Goal: Information Seeking & Learning: Learn about a topic

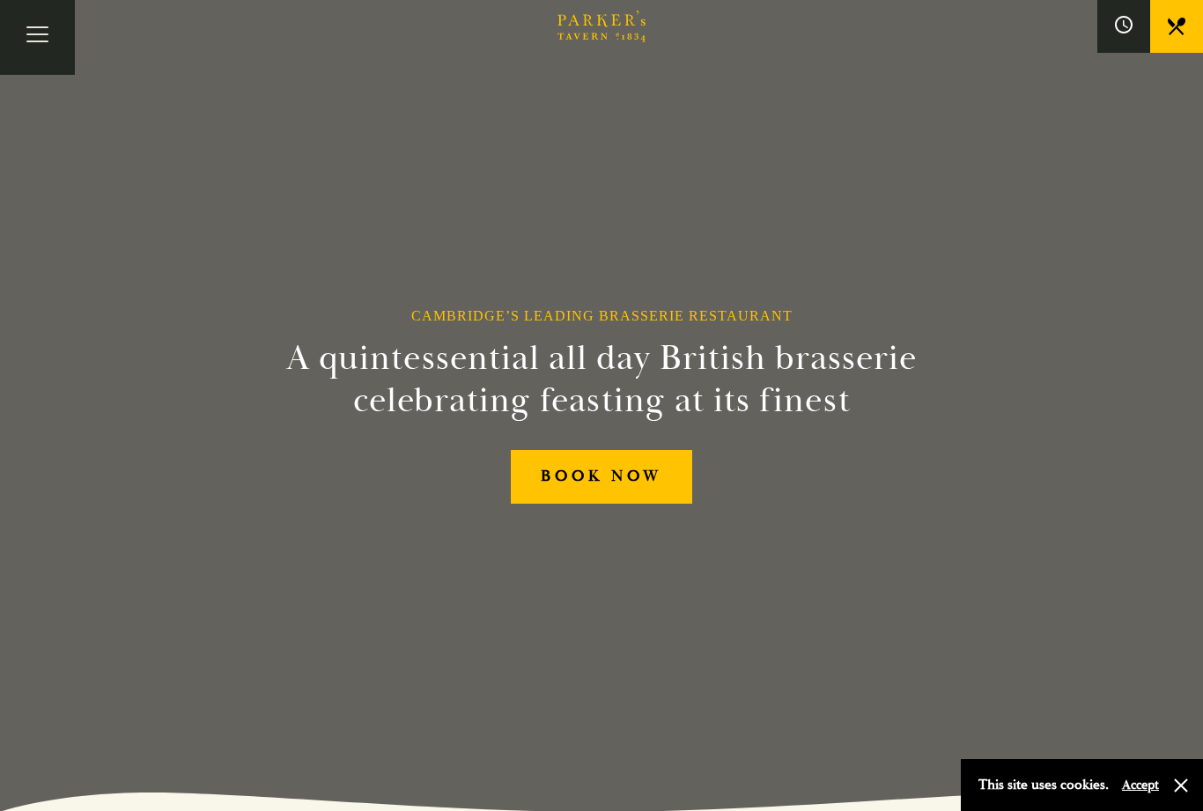
click at [1139, 786] on button "Accept" at bounding box center [1140, 785] width 37 height 17
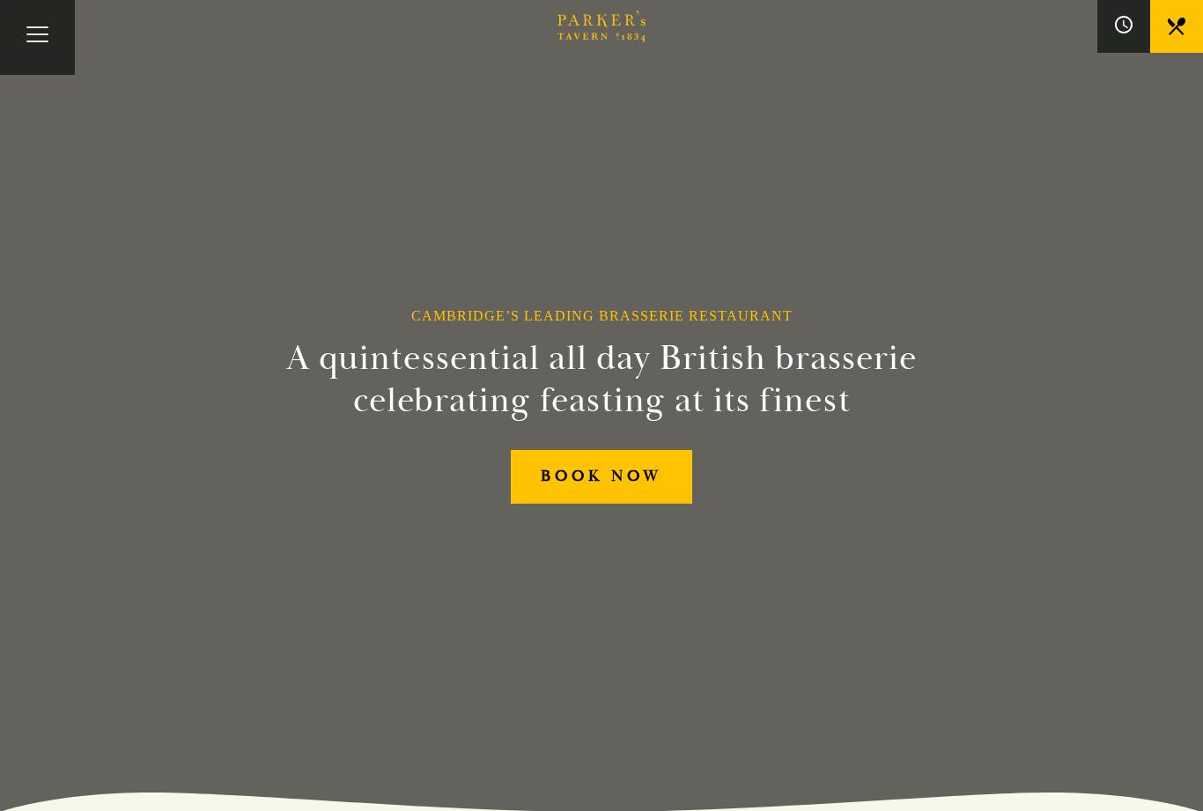
click at [43, 55] on button "Toggle navigation" at bounding box center [37, 37] width 75 height 75
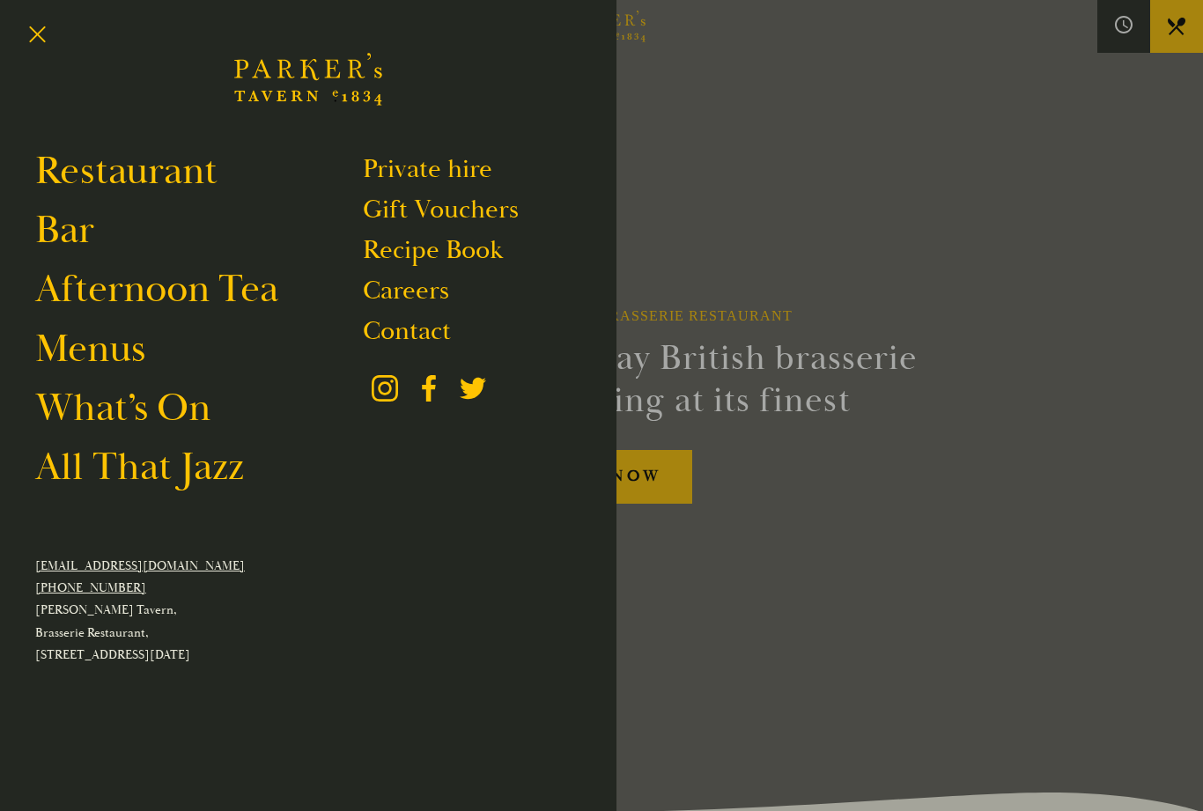
click at [92, 361] on link "Menus" at bounding box center [90, 348] width 110 height 49
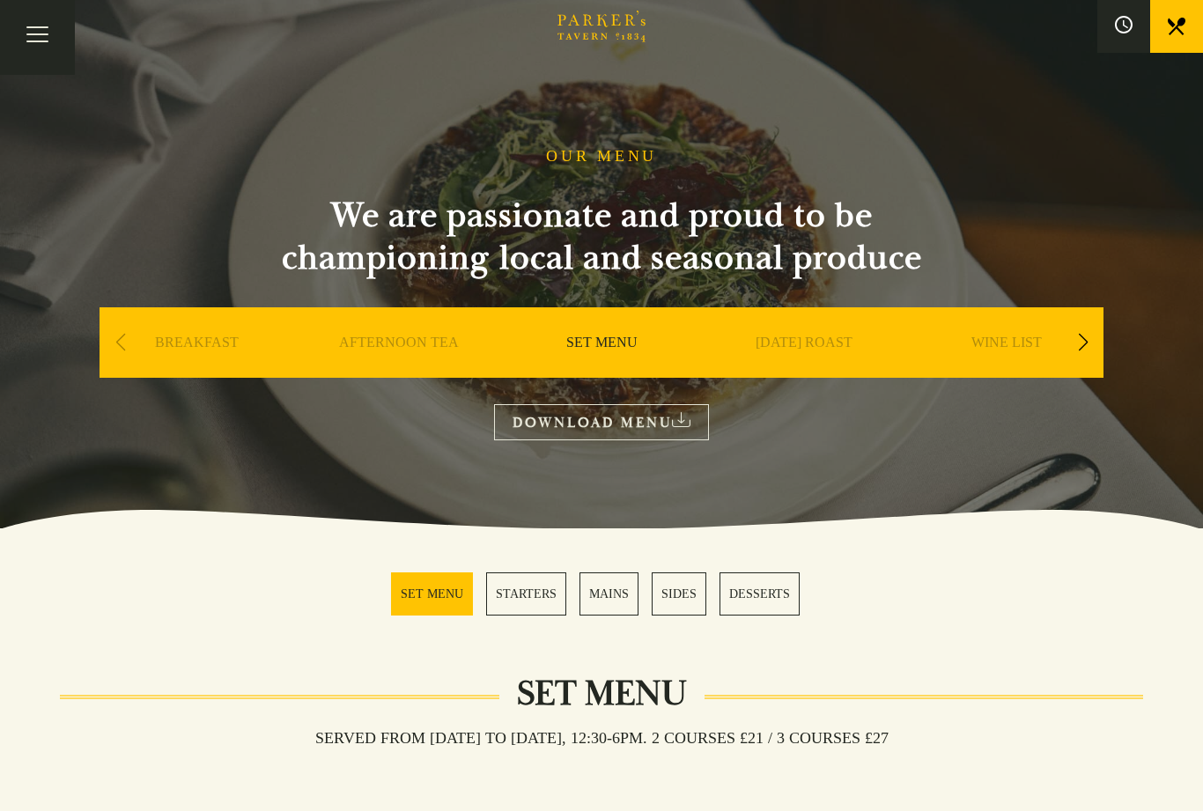
click at [611, 599] on link "MAINS" at bounding box center [609, 594] width 59 height 43
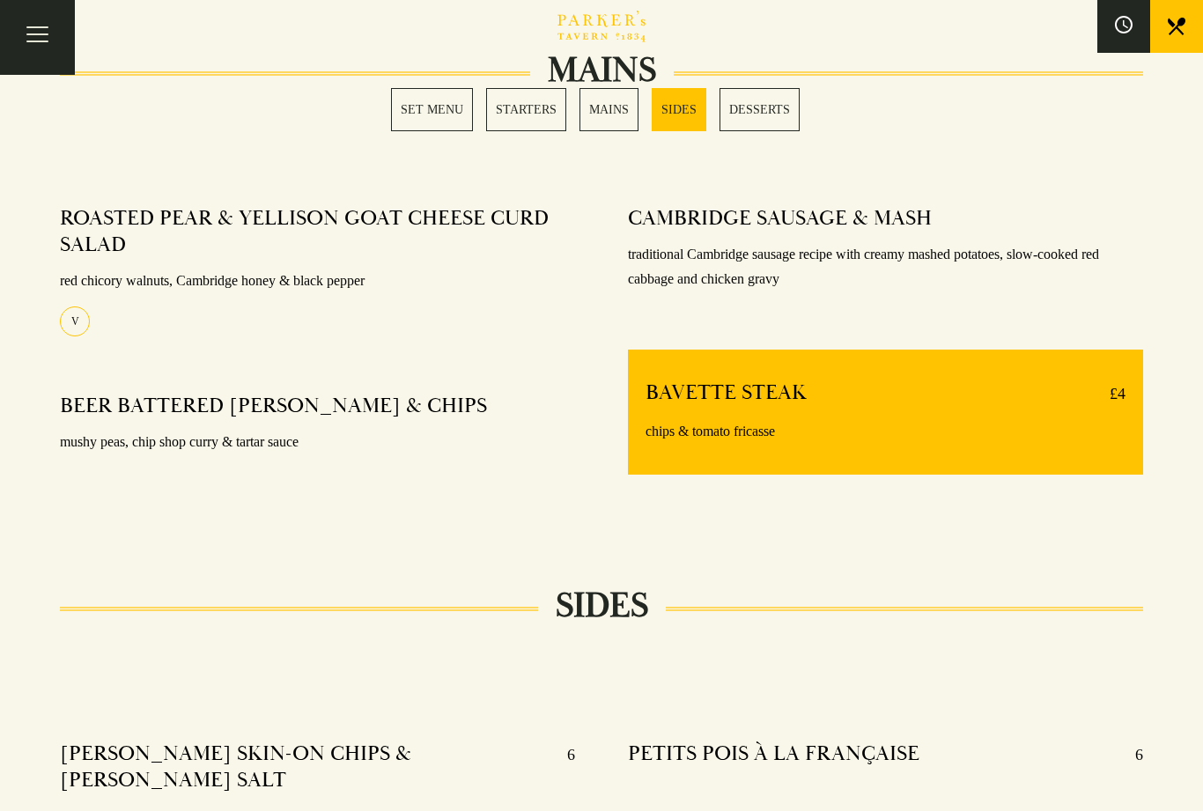
scroll to position [1376, 0]
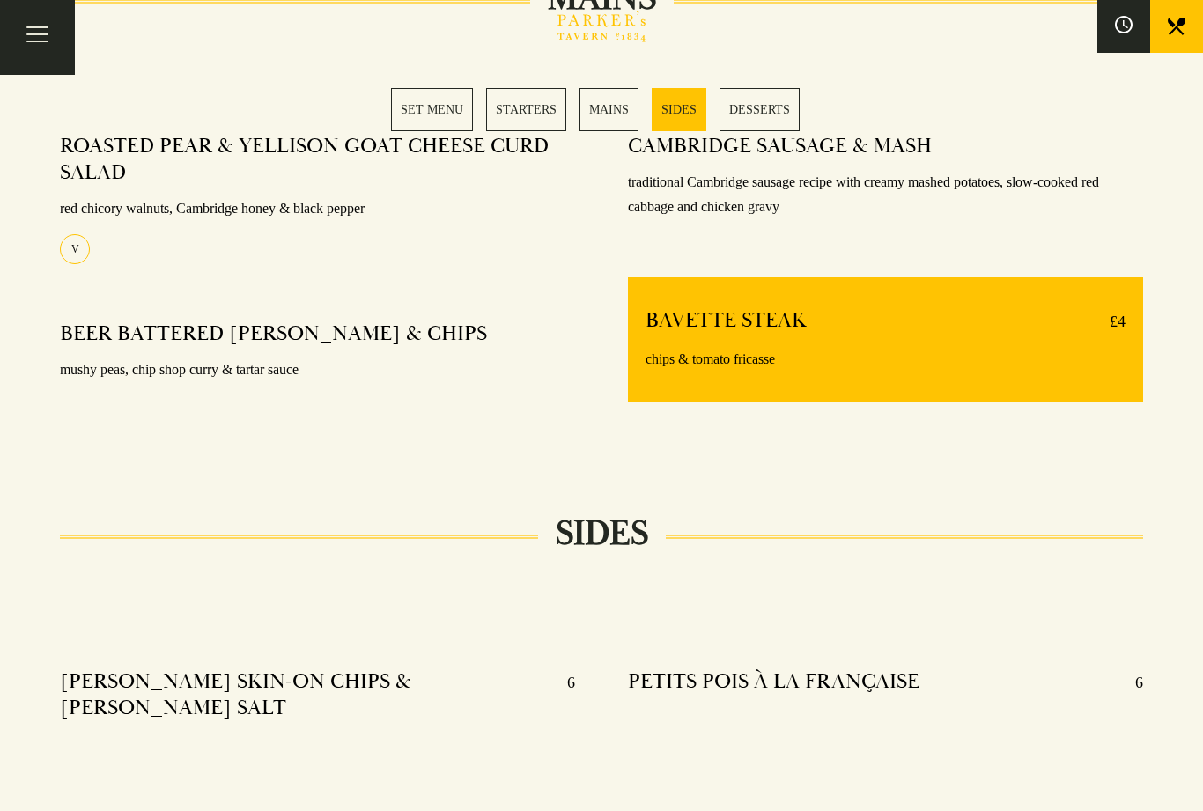
click at [620, 109] on link "MAINS" at bounding box center [609, 109] width 59 height 43
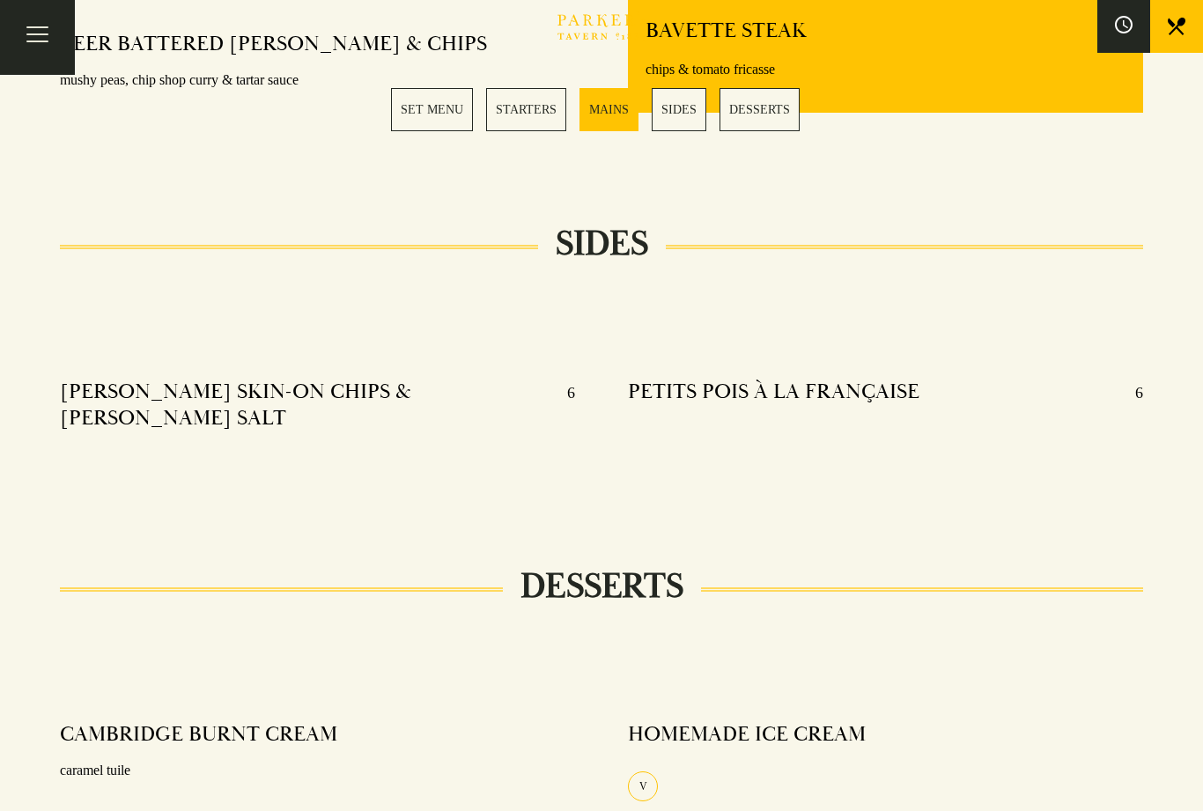
scroll to position [1664, 0]
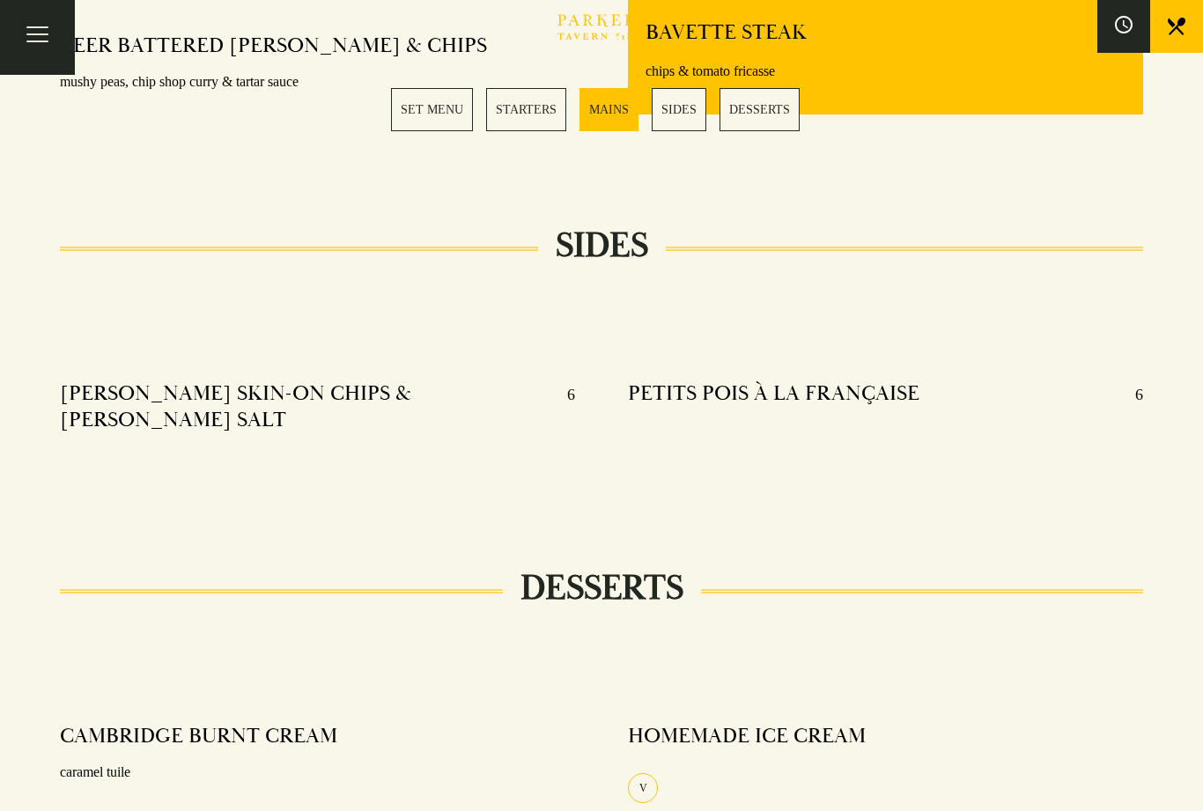
click at [524, 112] on link "STARTERS" at bounding box center [526, 109] width 80 height 43
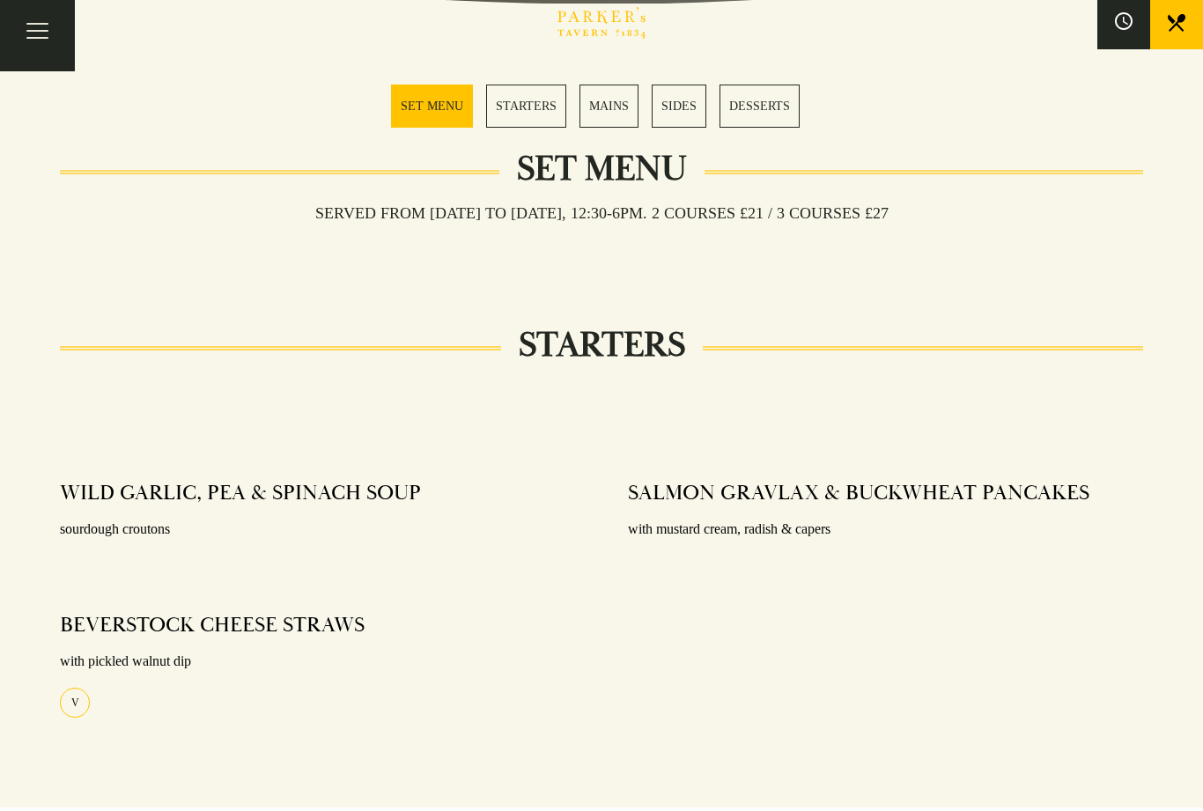
scroll to position [526, 0]
click at [896, 633] on div "SALMON GRAVLAX & BUCKWHEAT PANCAKES with mustard cream, radish & capers" at bounding box center [886, 614] width 568 height 294
click at [895, 637] on div "SALMON GRAVLAX & BUCKWHEAT PANCAKES with mustard cream, radish & capers" at bounding box center [886, 614] width 568 height 294
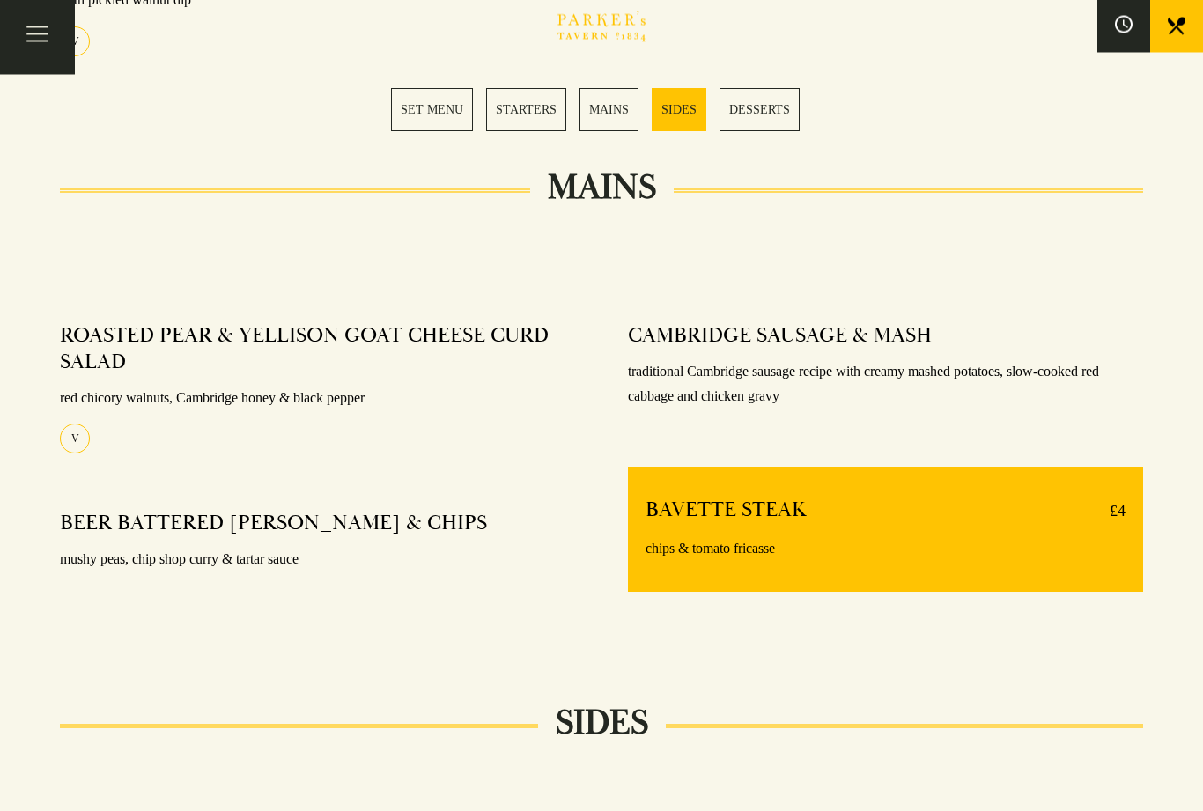
scroll to position [1266, 0]
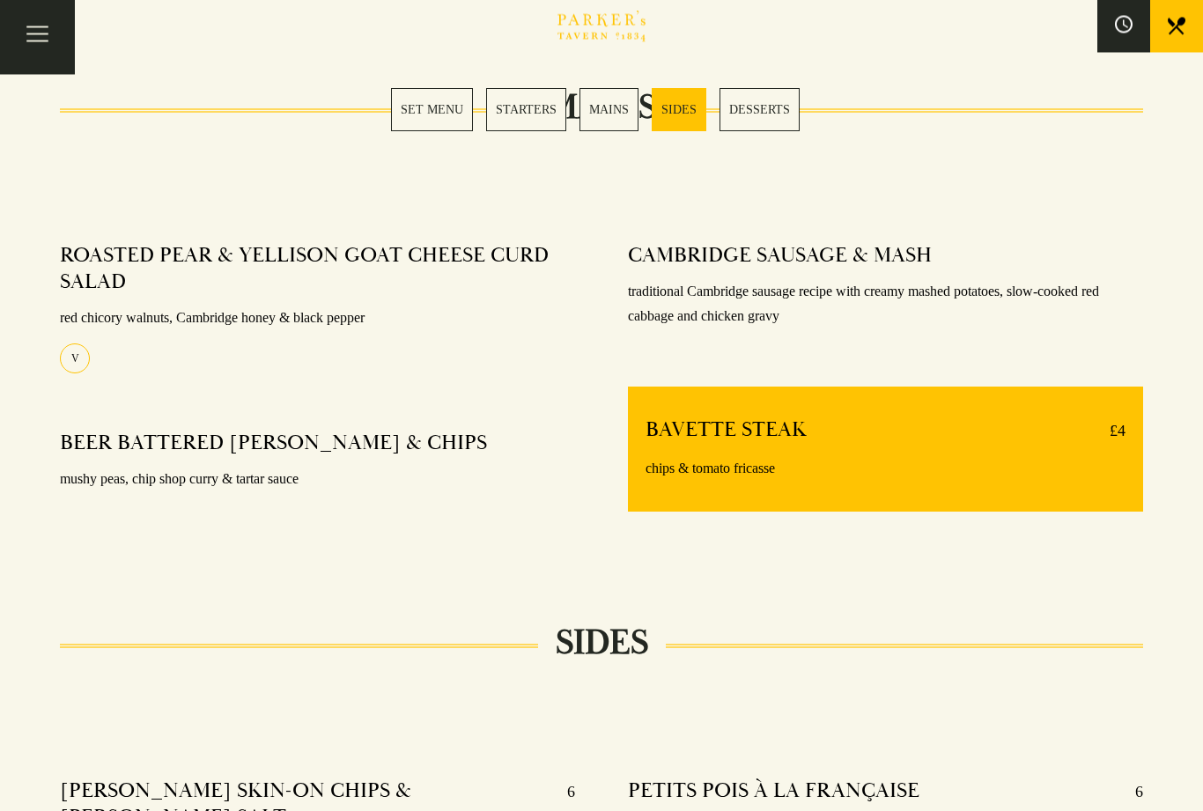
click at [972, 287] on p "traditional Cambridge sausage recipe with creamy mashed potatoes, slow-cooked r…" at bounding box center [885, 305] width 515 height 51
click at [918, 264] on h4 "CAMBRIDGE SAUSAGE & MASH" at bounding box center [780, 256] width 304 height 26
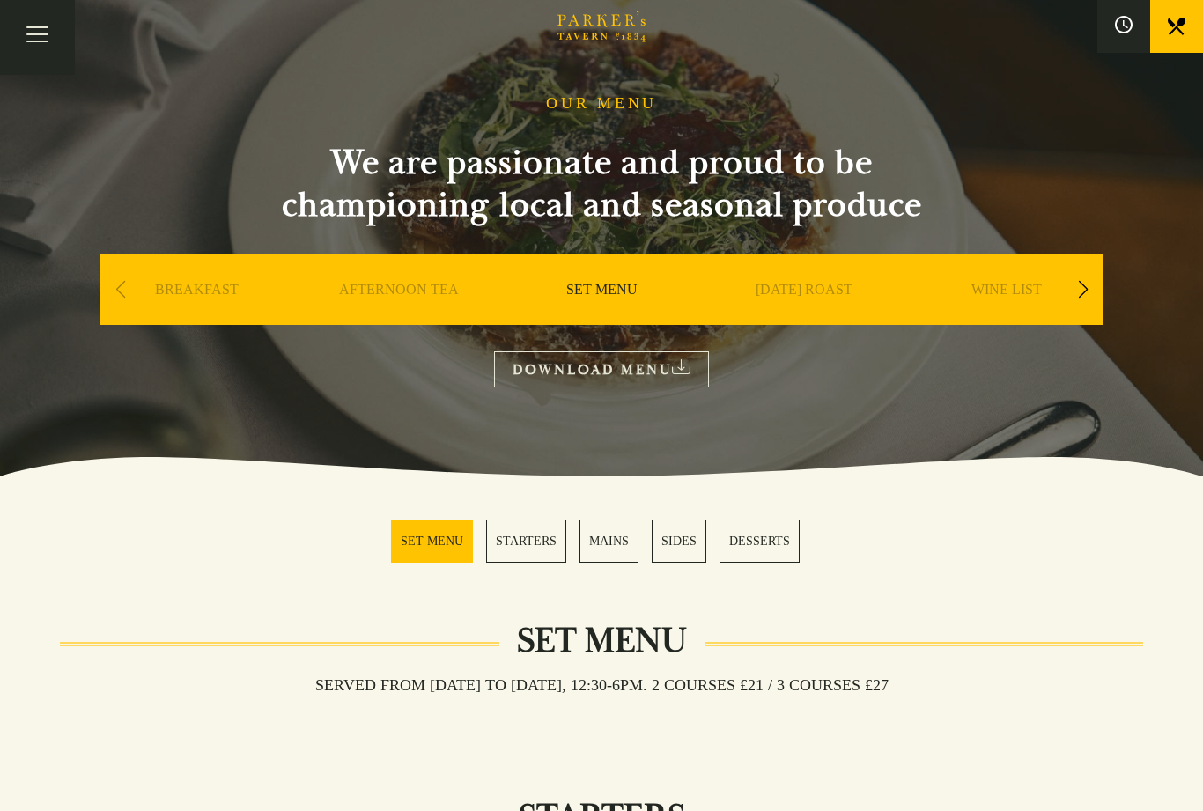
scroll to position [52, 0]
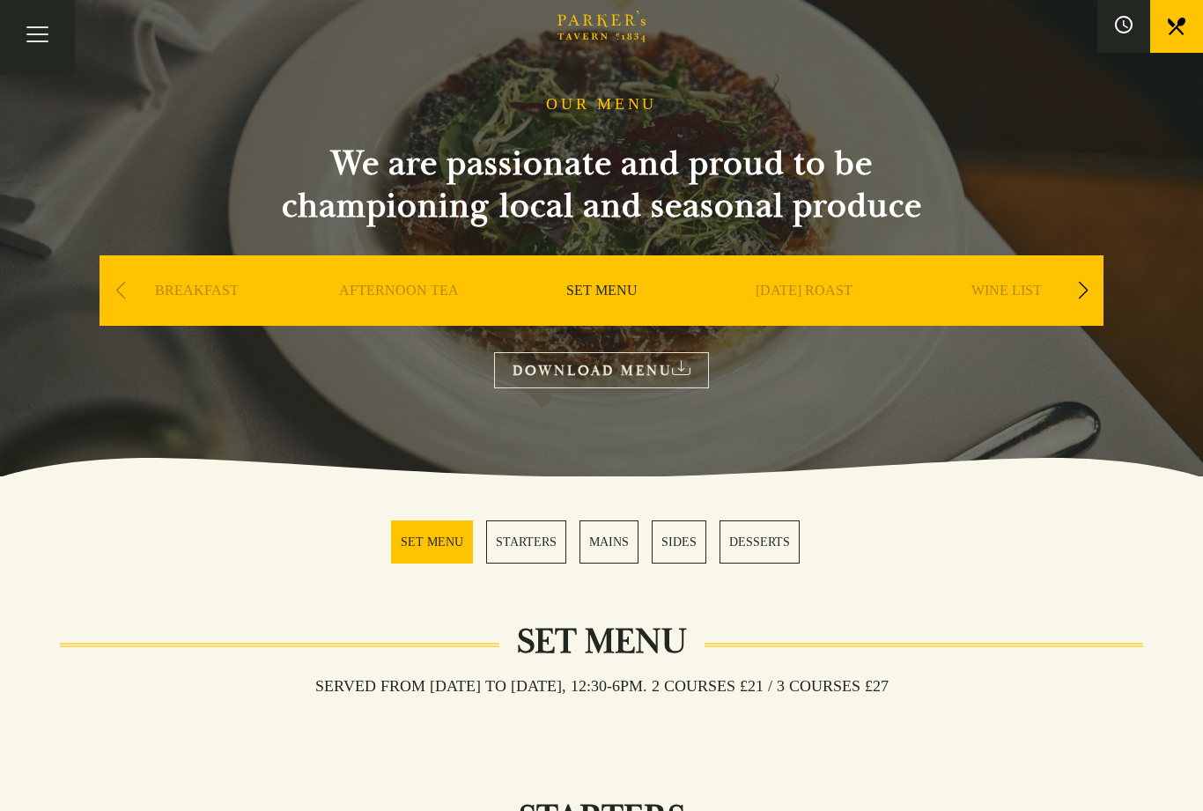
click at [401, 293] on link "AFTERNOON TEA" at bounding box center [399, 317] width 120 height 70
click at [190, 291] on link "BREAKFAST" at bounding box center [197, 317] width 84 height 70
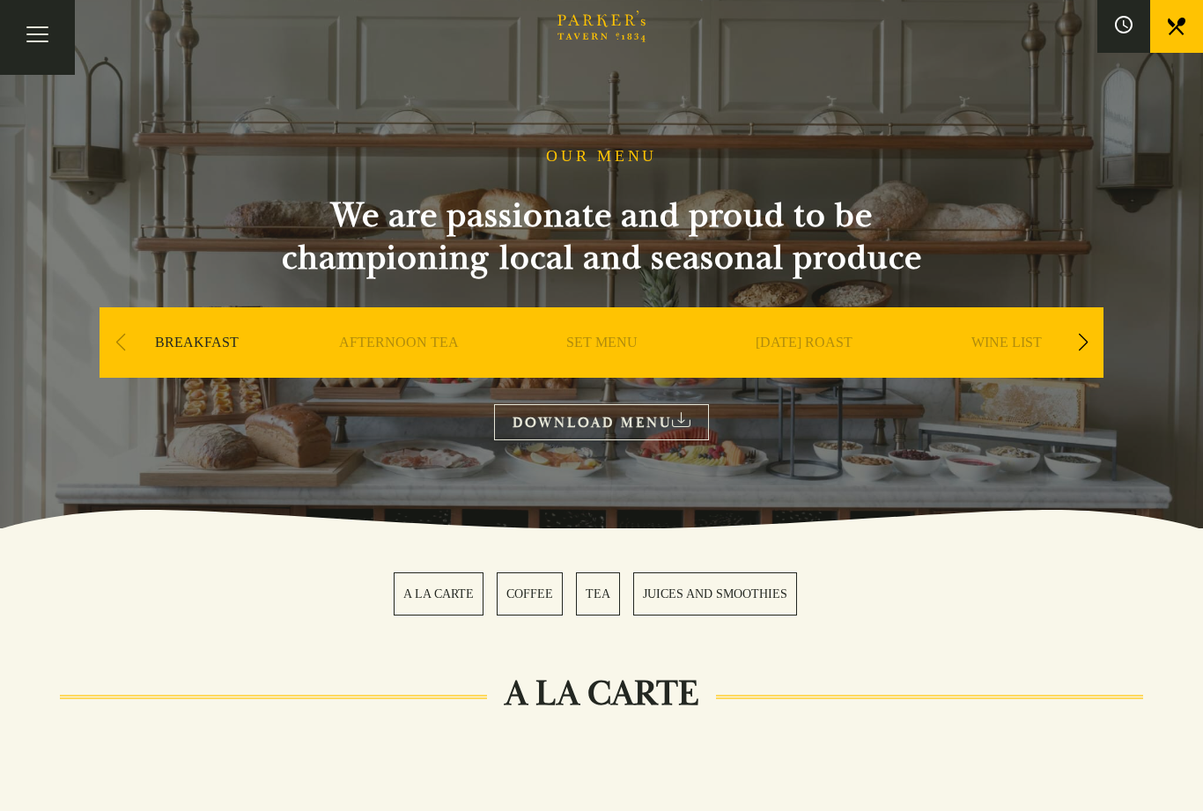
click at [1130, 23] on icon at bounding box center [1124, 25] width 18 height 18
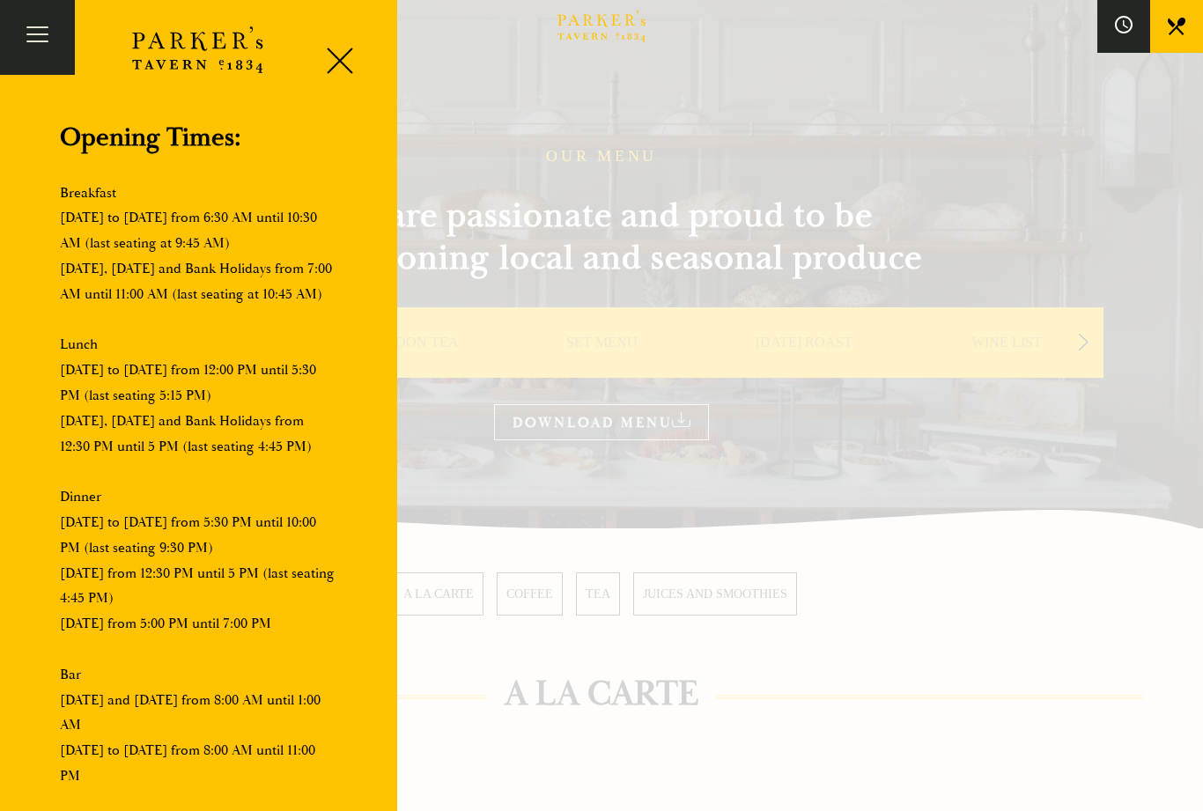
click at [340, 65] on div at bounding box center [333, 63] width 75 height 75
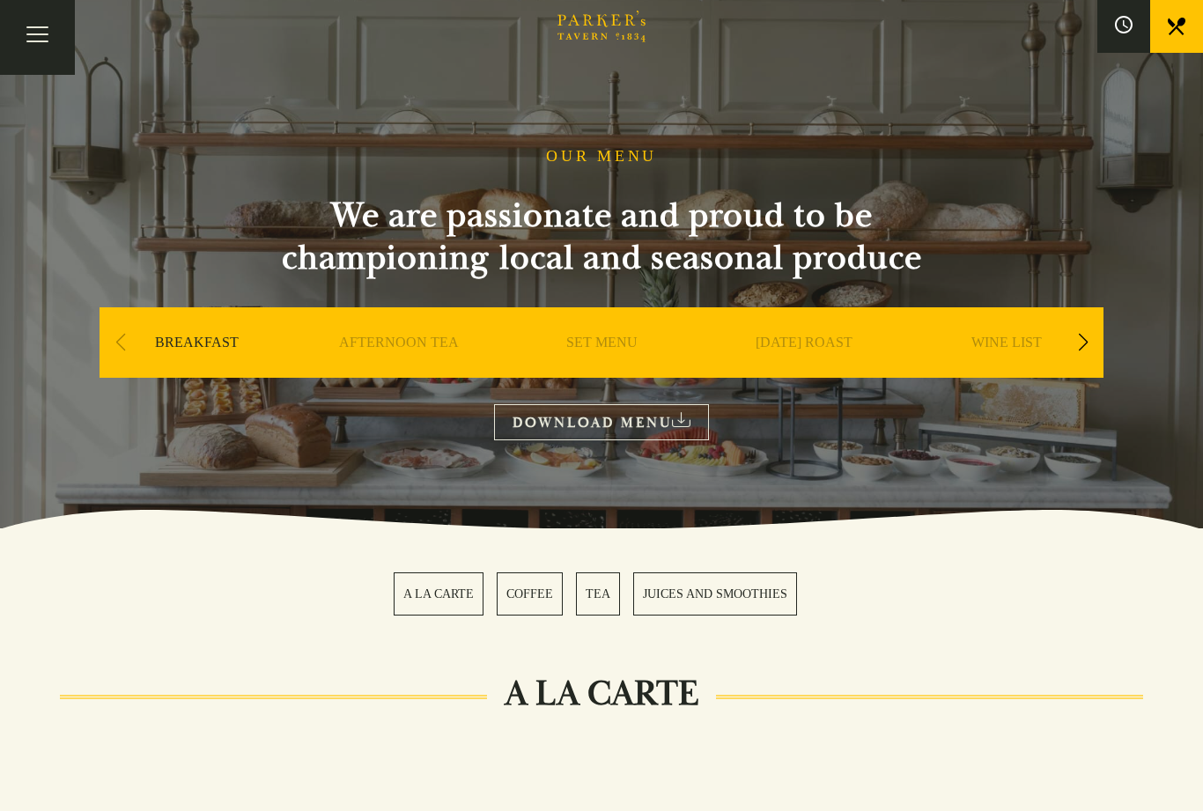
click at [56, 36] on button "Toggle navigation" at bounding box center [37, 37] width 75 height 75
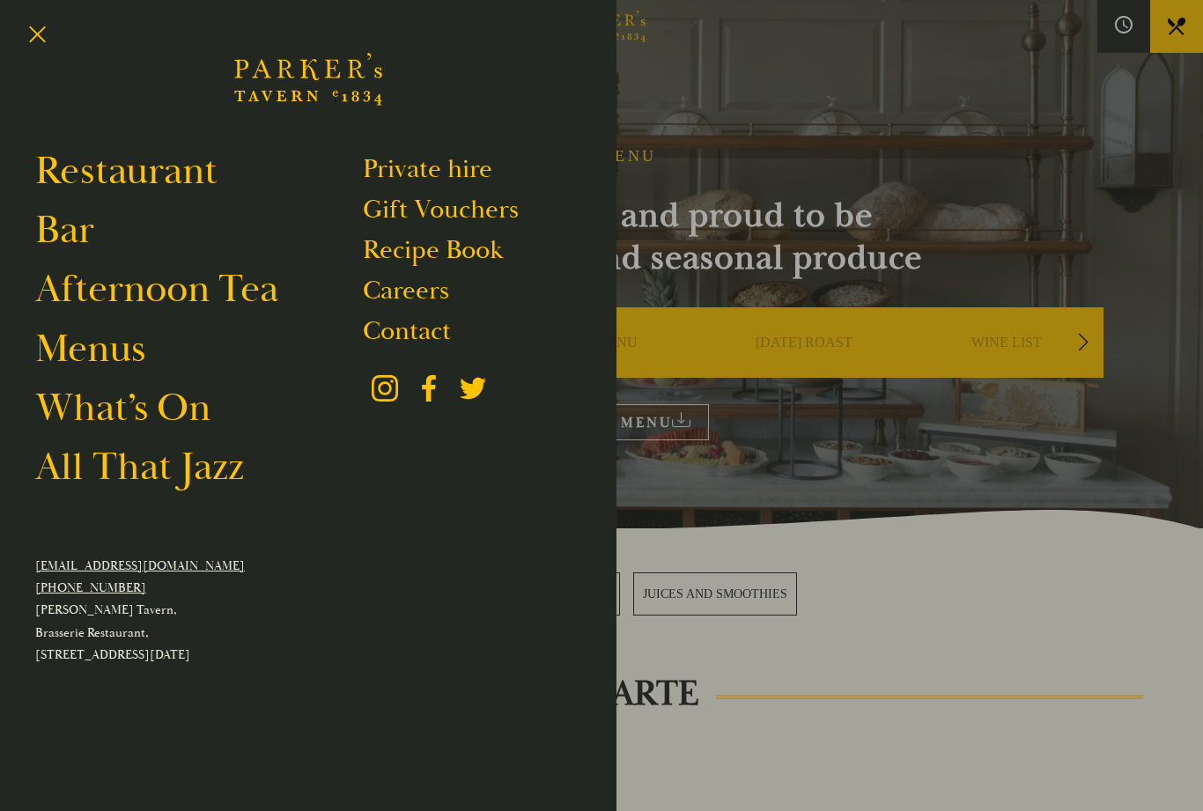
click at [162, 421] on link "What’s On" at bounding box center [122, 407] width 175 height 49
